Goal: Task Accomplishment & Management: Manage account settings

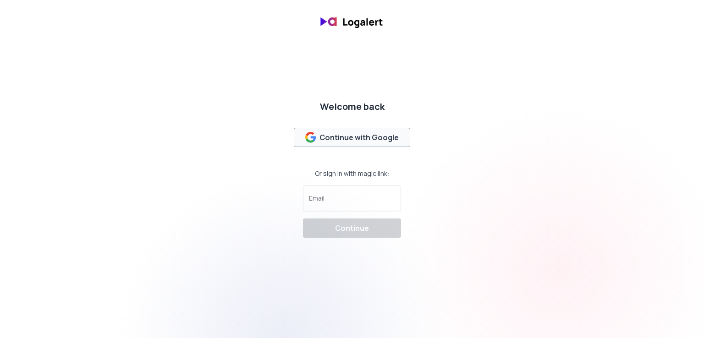
click at [346, 138] on div "Continue with Google" at bounding box center [352, 137] width 94 height 11
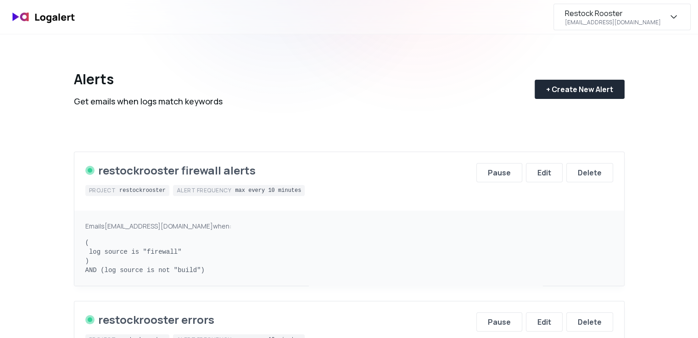
click at [673, 16] on icon "button" at bounding box center [673, 16] width 11 height 11
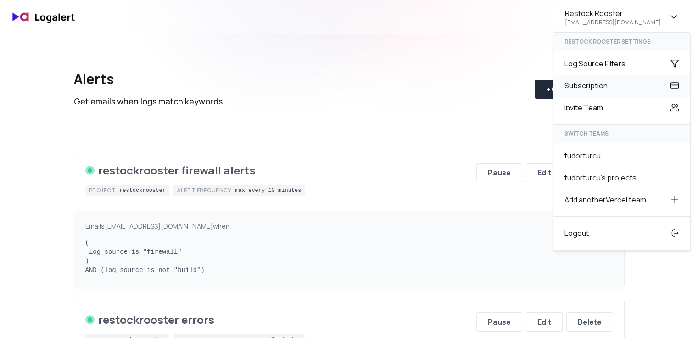
click at [613, 83] on div "Subscription" at bounding box center [621, 86] width 137 height 22
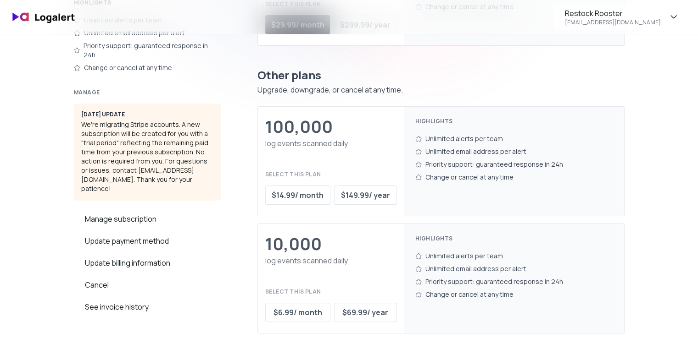
scroll to position [229, 0]
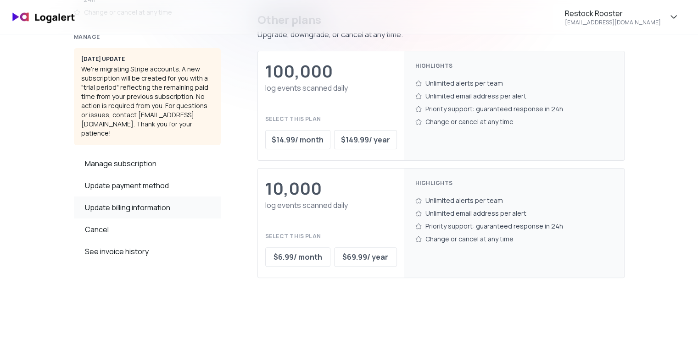
click at [136, 197] on div "Update billing information" at bounding box center [147, 208] width 147 height 22
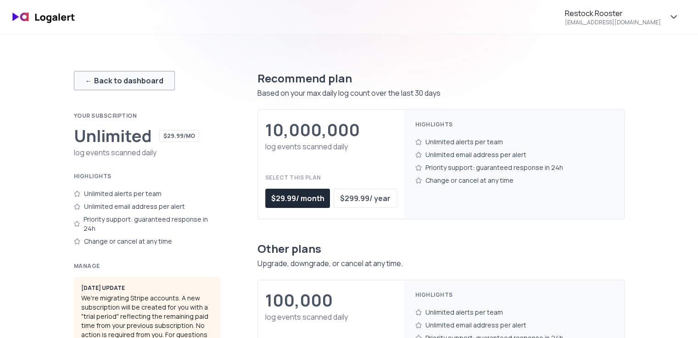
click at [127, 79] on div "← Back to dashboard" at bounding box center [124, 80] width 78 height 11
